Goal: Download file/media

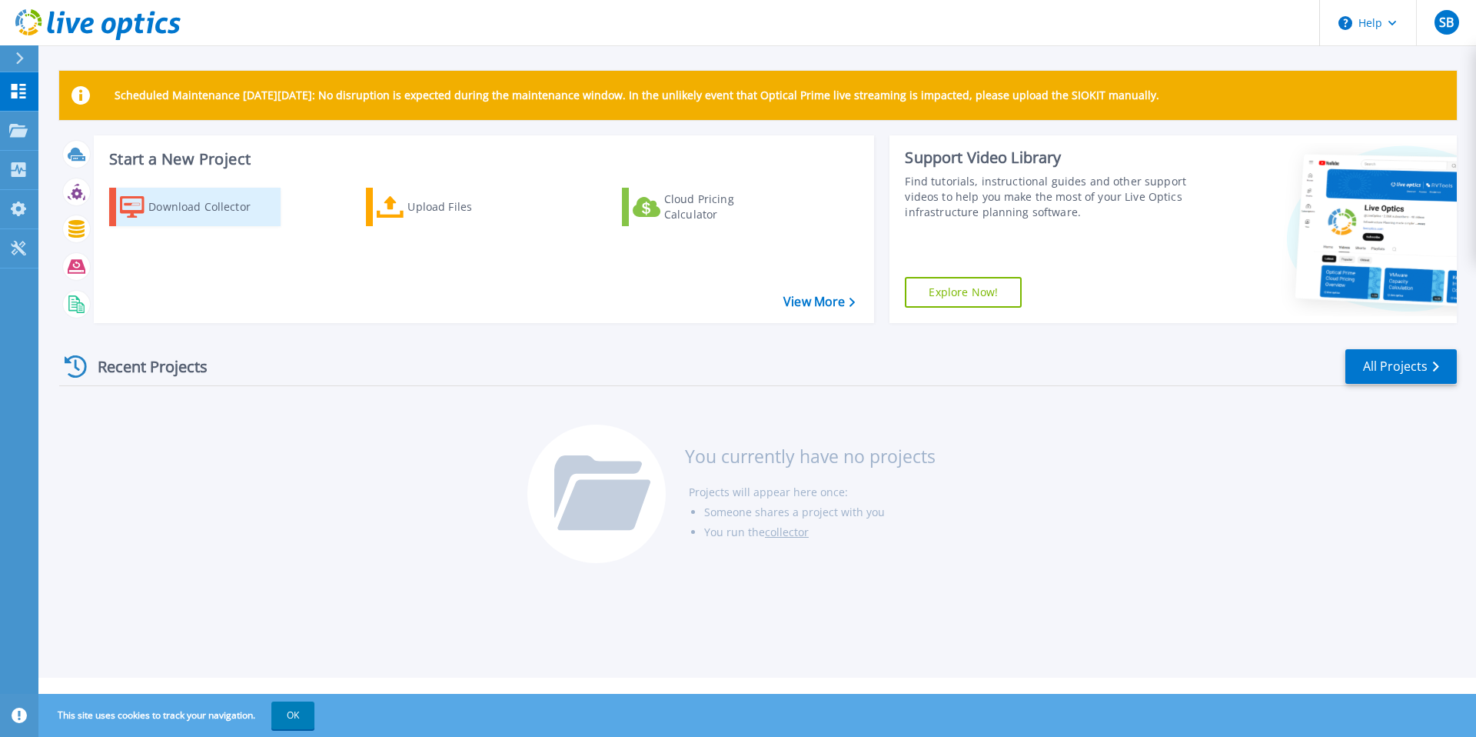
click at [184, 205] on div "Download Collector" at bounding box center [209, 206] width 123 height 31
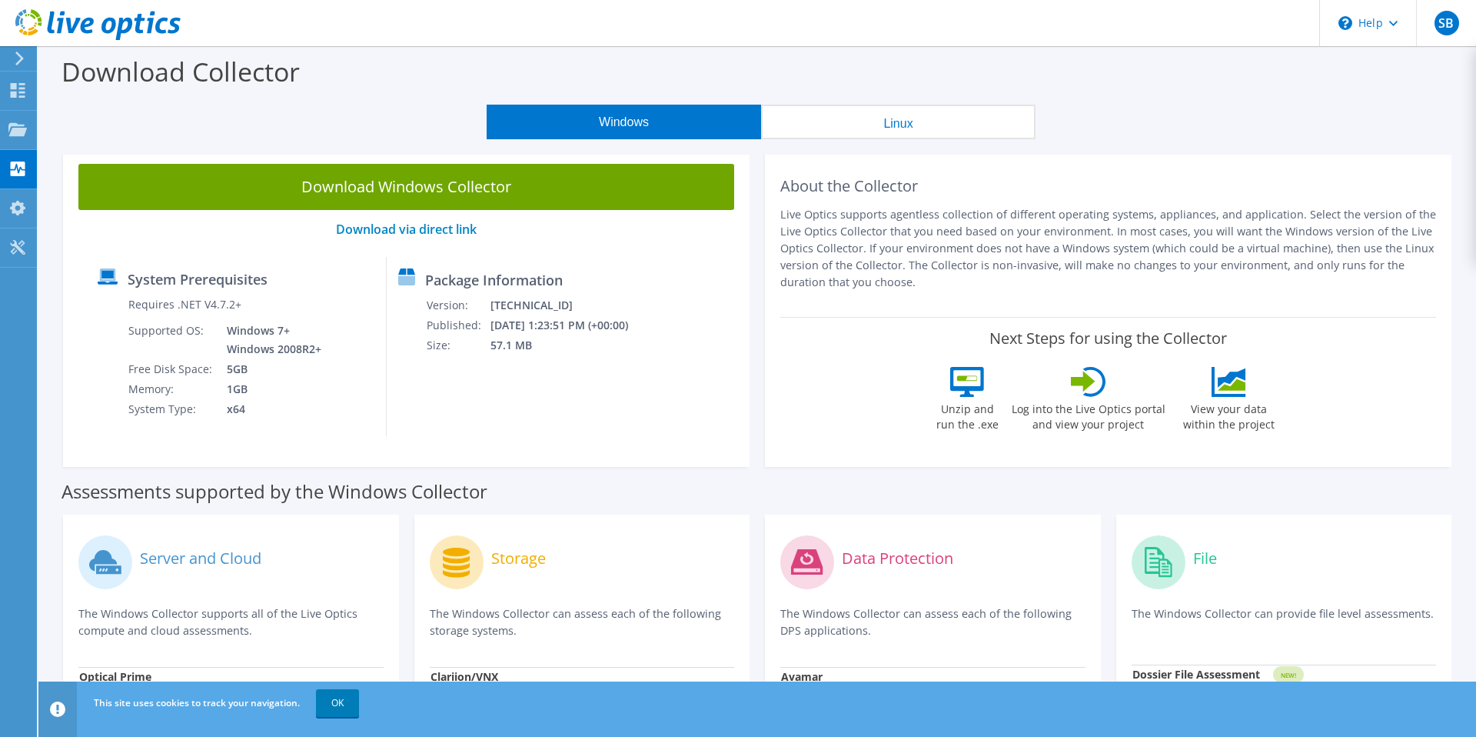
click at [896, 120] on button "Linux" at bounding box center [898, 122] width 275 height 35
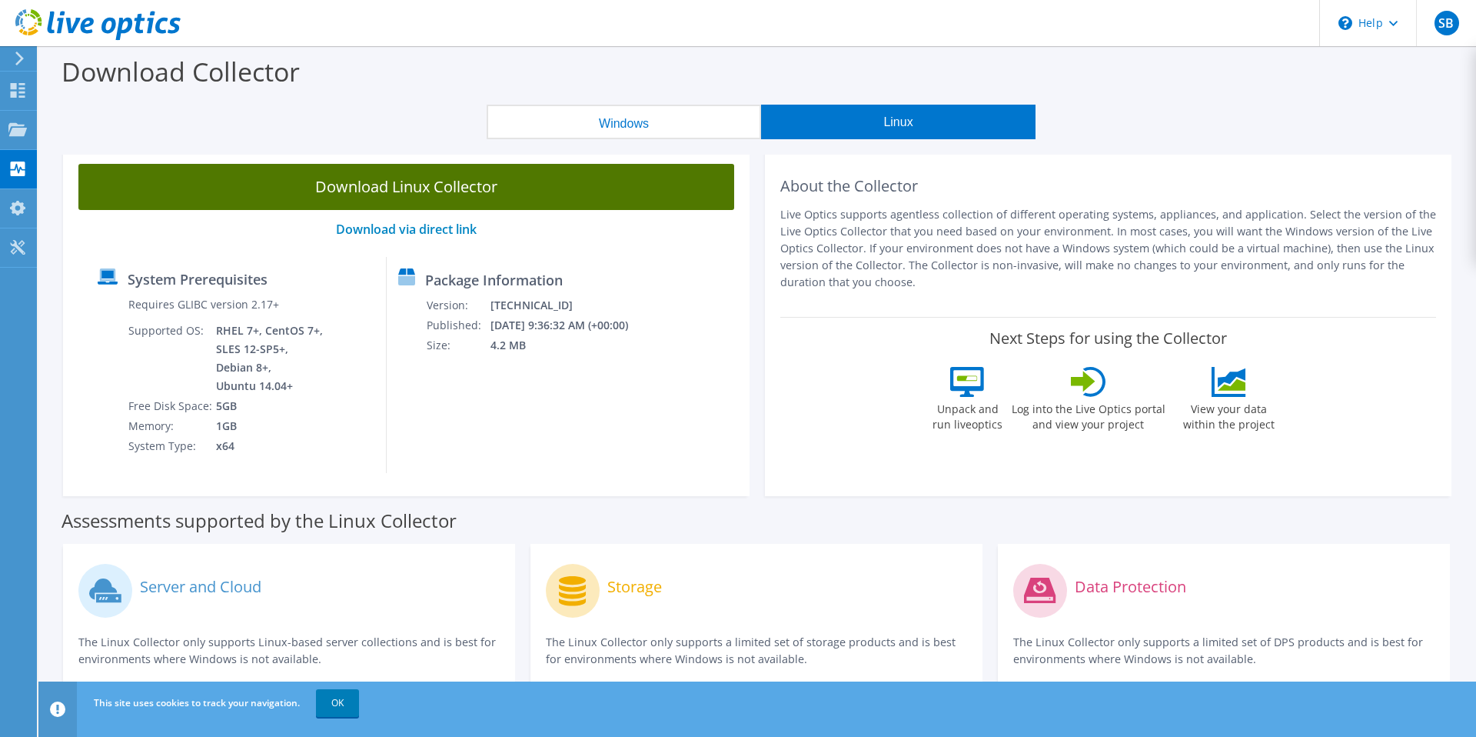
click at [399, 191] on link "Download Linux Collector" at bounding box center [406, 187] width 656 height 46
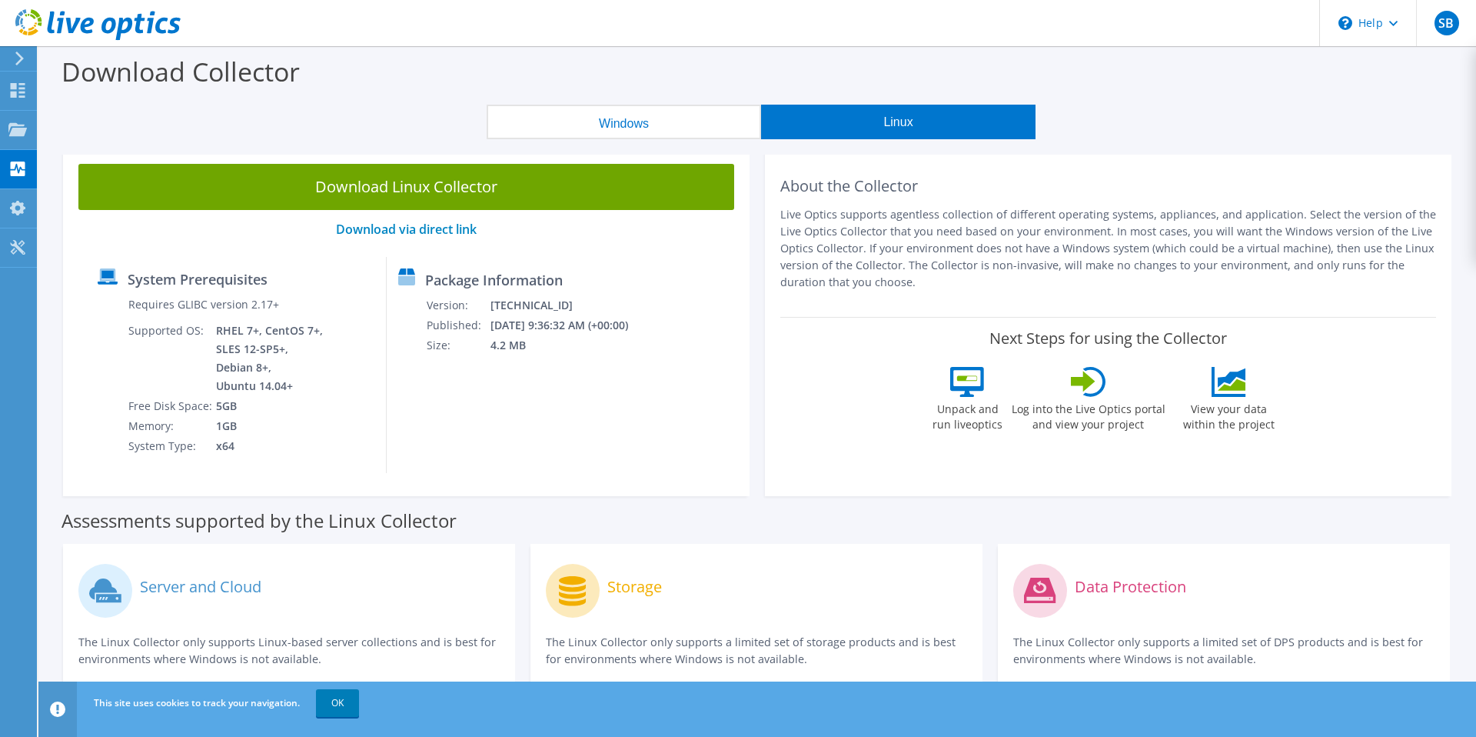
click at [681, 120] on button "Windows" at bounding box center [624, 122] width 275 height 35
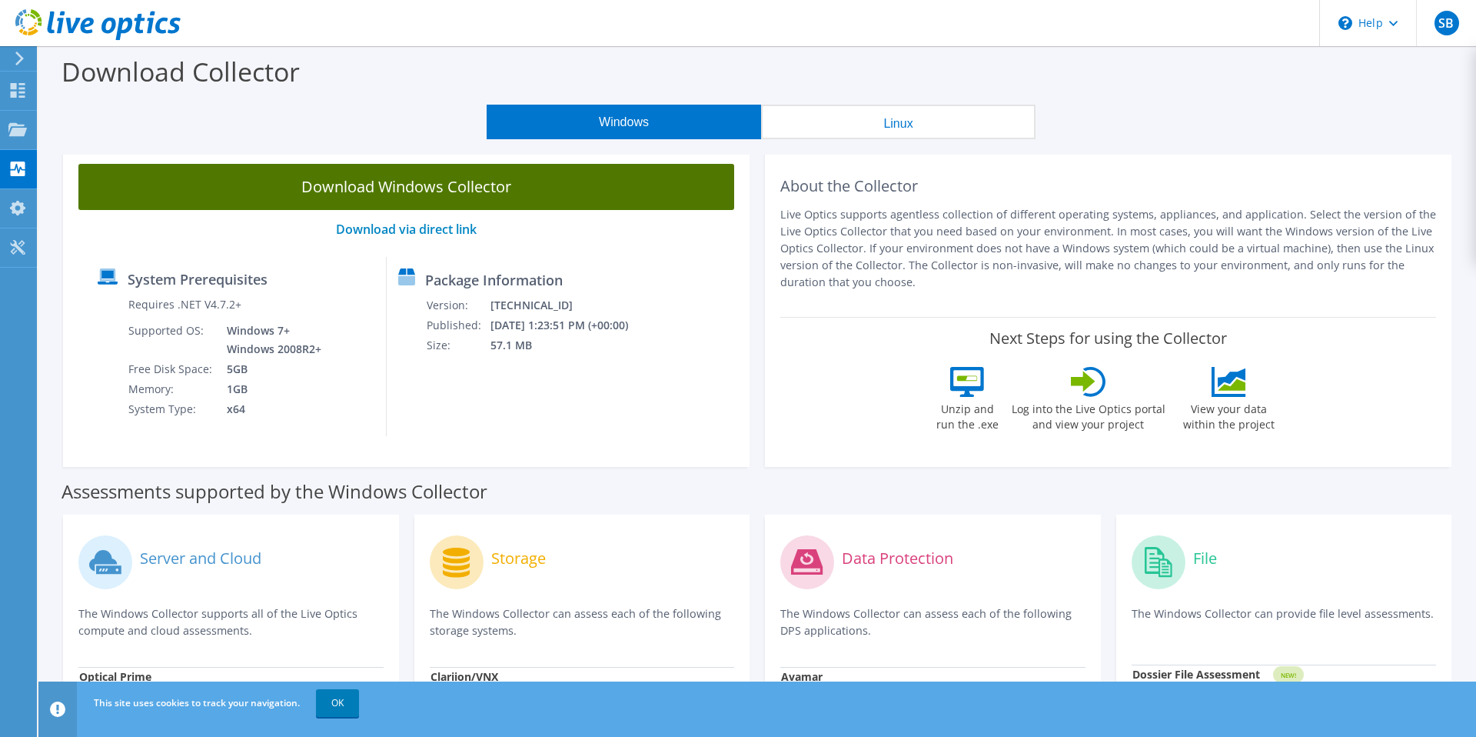
click at [470, 191] on link "Download Windows Collector" at bounding box center [406, 187] width 656 height 46
